Goal: Task Accomplishment & Management: Use online tool/utility

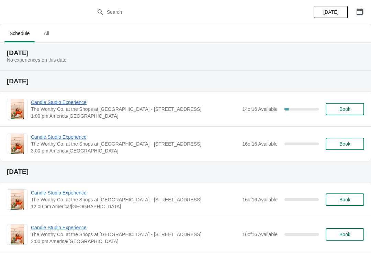
click at [366, 7] on button "button" at bounding box center [360, 11] width 12 height 12
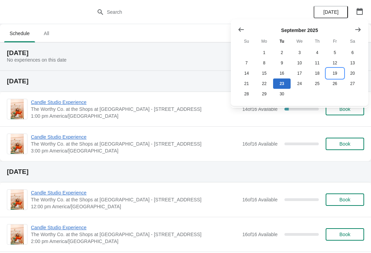
click at [339, 74] on button "19" at bounding box center [335, 73] width 18 height 10
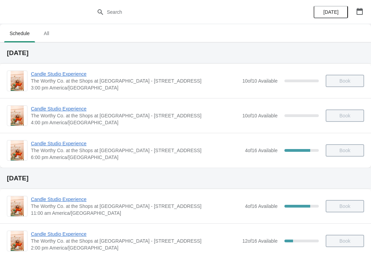
click at [67, 146] on span "Candle Studio Experience" at bounding box center [136, 143] width 211 height 7
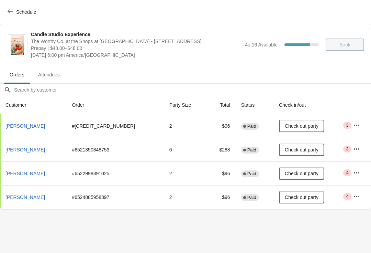
click at [19, 11] on span "Schedule" at bounding box center [26, 12] width 20 height 6
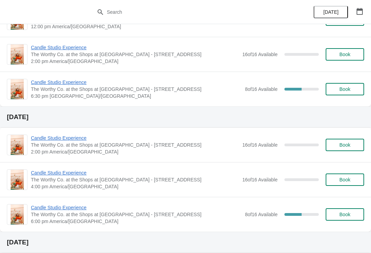
scroll to position [182, 0]
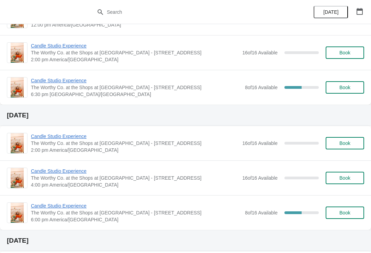
click at [70, 203] on span "Candle Studio Experience" at bounding box center [136, 205] width 211 height 7
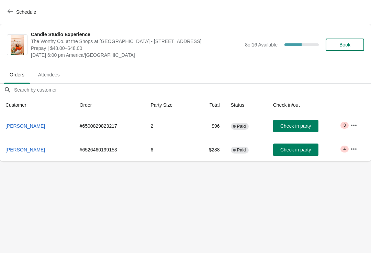
click at [24, 14] on span "Schedule" at bounding box center [26, 12] width 20 height 6
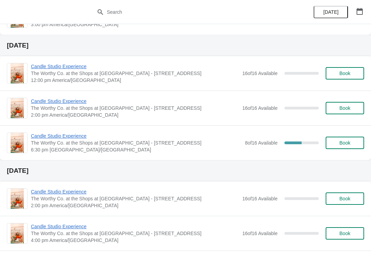
scroll to position [127, 0]
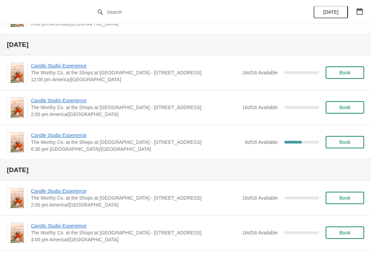
click at [67, 138] on span "Candle Studio Experience" at bounding box center [136, 135] width 211 height 7
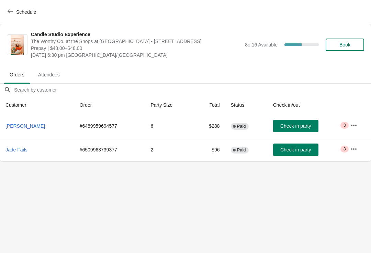
click at [14, 18] on button "Schedule" at bounding box center [22, 12] width 38 height 12
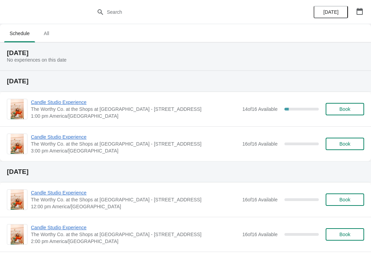
click at [359, 14] on icon "button" at bounding box center [360, 11] width 7 height 7
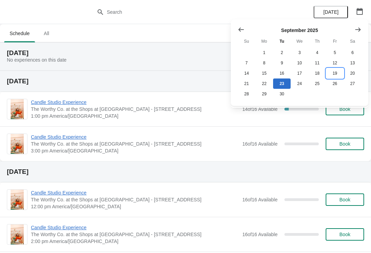
click at [336, 73] on button "19" at bounding box center [335, 73] width 18 height 10
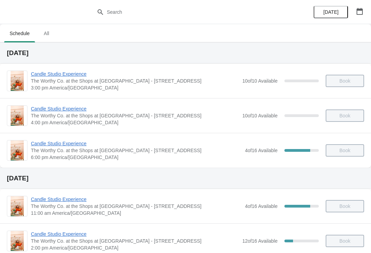
click at [354, 13] on button "button" at bounding box center [360, 11] width 12 height 12
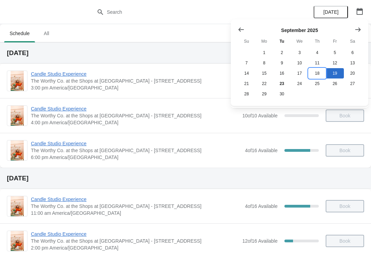
click at [318, 74] on button "18" at bounding box center [318, 73] width 18 height 10
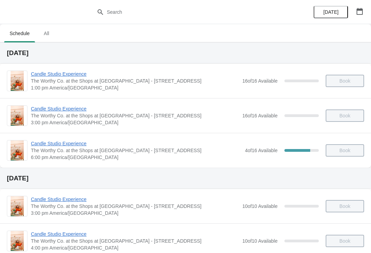
click at [77, 144] on span "Candle Studio Experience" at bounding box center [136, 143] width 211 height 7
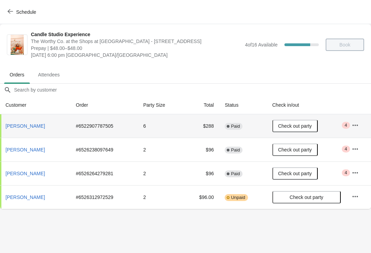
click at [228, 125] on span "Complete Paid" at bounding box center [234, 126] width 18 height 7
click at [360, 127] on button "button" at bounding box center [355, 125] width 12 height 12
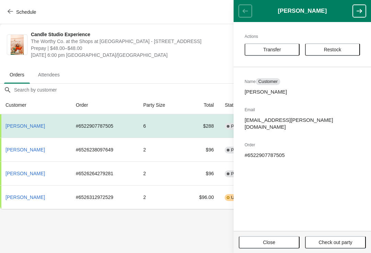
click at [183, 234] on body "Schedule Candle Studio Experience The Worthy Co. at the Shops at [GEOGRAPHIC_DA…" at bounding box center [185, 126] width 371 height 253
click at [277, 241] on span "Close" at bounding box center [269, 242] width 48 height 6
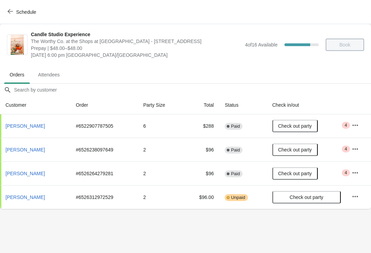
click at [237, 123] on span "Paid" at bounding box center [235, 126] width 9 height 6
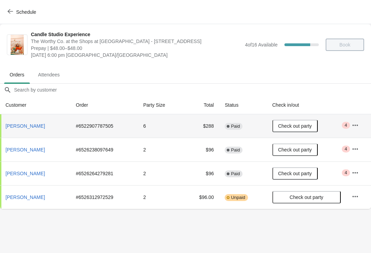
click at [19, 129] on button "[PERSON_NAME]" at bounding box center [25, 126] width 45 height 12
